Goal: Task Accomplishment & Management: Manage account settings

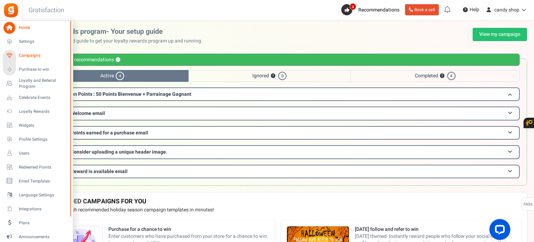
click at [27, 55] on span "Campaigns" at bounding box center [43, 56] width 49 height 6
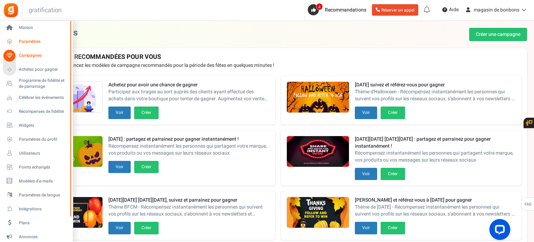
click at [20, 40] on font "Paramètres" at bounding box center [30, 41] width 22 height 6
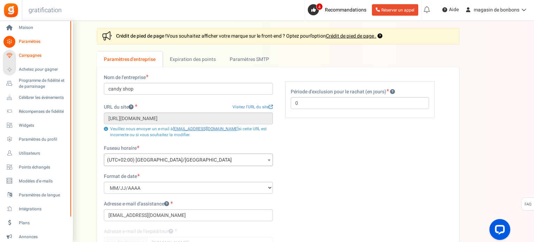
click at [22, 56] on font "Campagnes" at bounding box center [30, 55] width 23 height 6
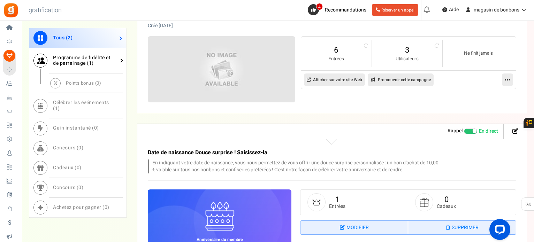
scroll to position [418, 0]
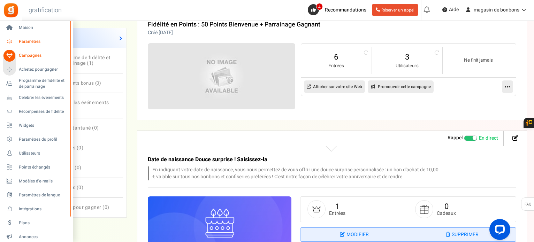
click at [21, 39] on font "Paramètres" at bounding box center [30, 41] width 22 height 6
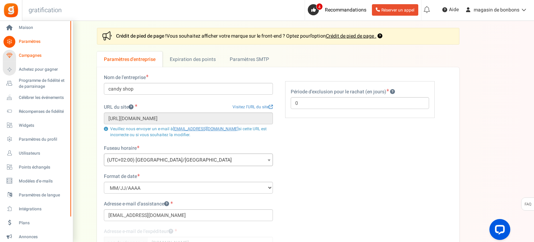
click at [22, 56] on font "Campagnes" at bounding box center [30, 55] width 23 height 6
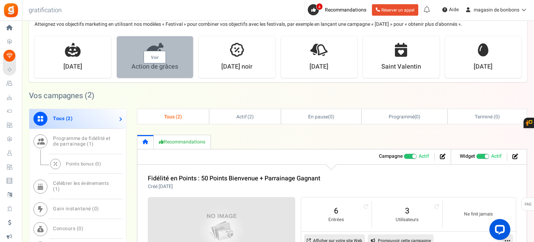
scroll to position [348, 0]
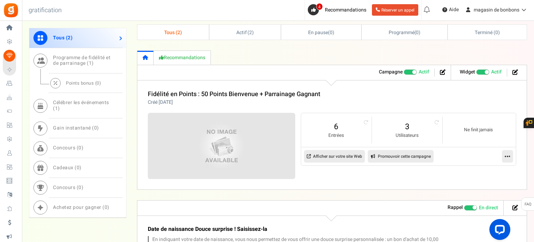
click at [217, 102] on p "Créé [DATE]" at bounding box center [234, 102] width 172 height 7
click at [271, 102] on p "Créé [DATE]" at bounding box center [234, 102] width 172 height 7
click at [270, 93] on font "Fidélité en Points : 50 Points Bienvenue + Parrainage Gagnant" at bounding box center [234, 94] width 172 height 9
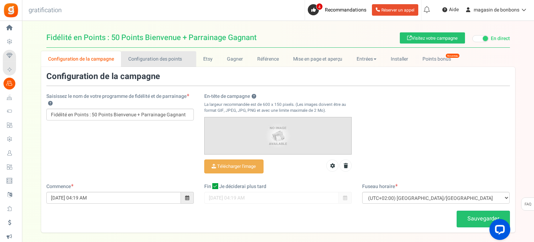
click at [144, 57] on font "Configuration des points" at bounding box center [155, 58] width 54 height 7
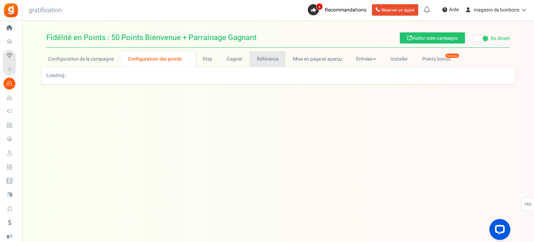
click at [260, 57] on font "Référence" at bounding box center [268, 58] width 22 height 7
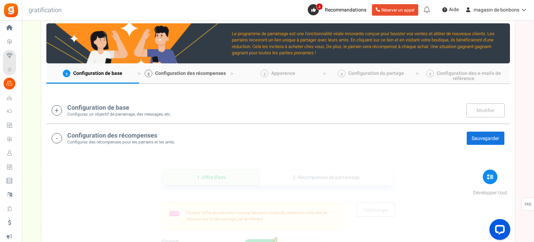
click at [200, 75] on font "Configuration des récompenses" at bounding box center [190, 73] width 71 height 7
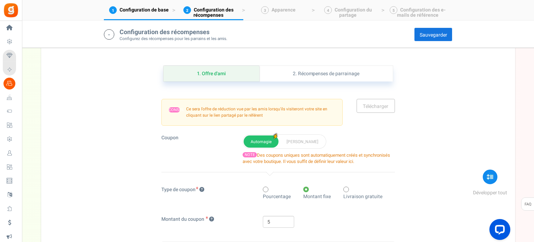
scroll to position [243, 0]
